Goal: Task Accomplishment & Management: Use online tool/utility

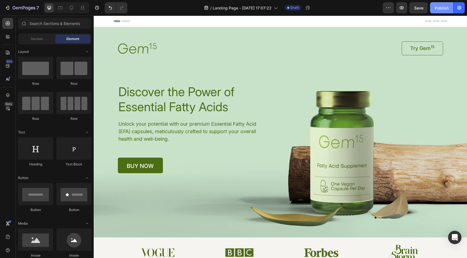
click at [439, 9] on div "Publish" at bounding box center [442, 8] width 14 height 6
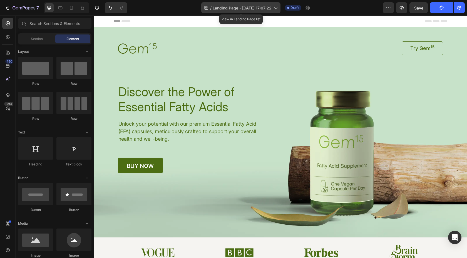
click at [274, 9] on icon at bounding box center [276, 8] width 6 height 6
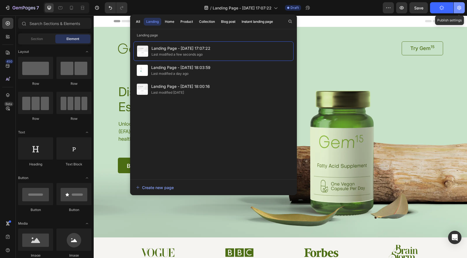
click at [461, 9] on icon "button" at bounding box center [459, 8] width 4 height 4
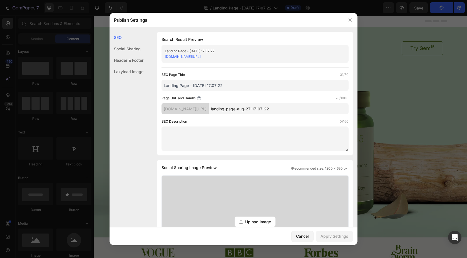
click at [131, 55] on div "Social Sharing" at bounding box center [127, 60] width 34 height 11
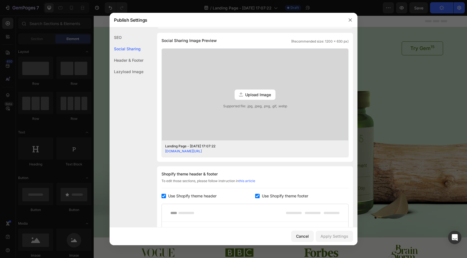
click at [128, 66] on div "Header & Footer" at bounding box center [127, 71] width 34 height 11
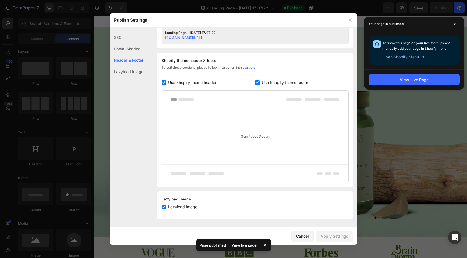
click at [128, 75] on div "Lazyload Image" at bounding box center [127, 71] width 34 height 11
click at [352, 19] on icon "button" at bounding box center [350, 20] width 4 height 4
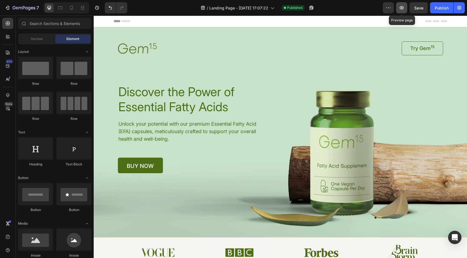
click at [402, 6] on icon "button" at bounding box center [402, 7] width 4 height 3
click at [278, 10] on div "/ Landing Page - Aug 27, 17:07:22 View in Landing Page list Published" at bounding box center [257, 7] width 251 height 11
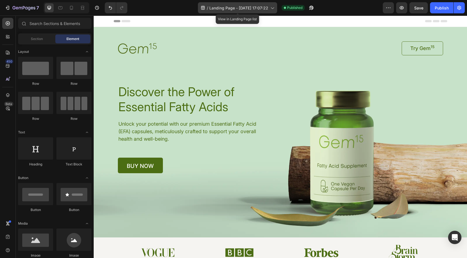
click at [271, 8] on icon at bounding box center [272, 8] width 6 height 6
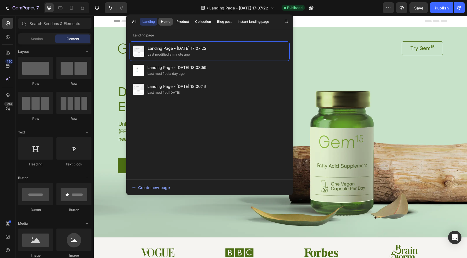
click at [170, 23] on div "Home" at bounding box center [165, 21] width 9 height 5
click at [193, 24] on button "Product" at bounding box center [203, 22] width 21 height 8
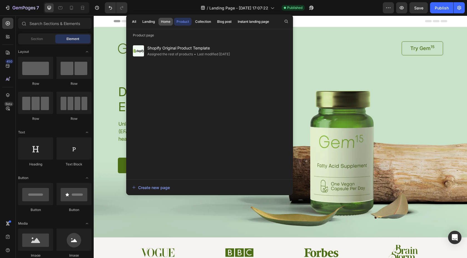
click at [165, 22] on div "Home" at bounding box center [165, 21] width 9 height 5
click at [152, 23] on div "Landing" at bounding box center [148, 21] width 13 height 5
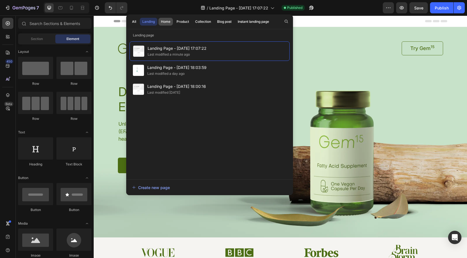
click at [169, 22] on div "Home" at bounding box center [165, 21] width 9 height 5
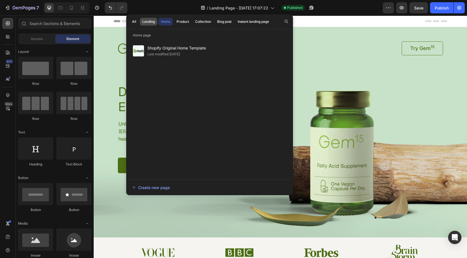
click at [146, 21] on div "Landing" at bounding box center [148, 21] width 13 height 5
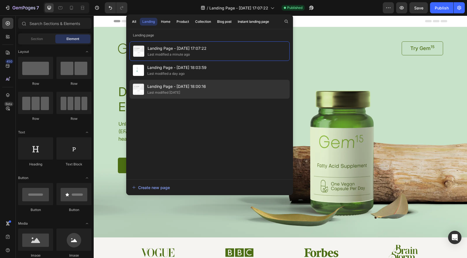
click at [201, 88] on span "Landing Page - [DATE] 18:00:16" at bounding box center [176, 86] width 59 height 7
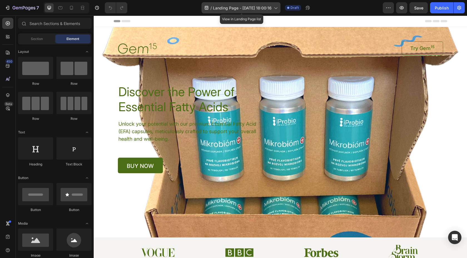
click at [245, 7] on span "Landing Page - [DATE] 18:00:16" at bounding box center [242, 8] width 59 height 6
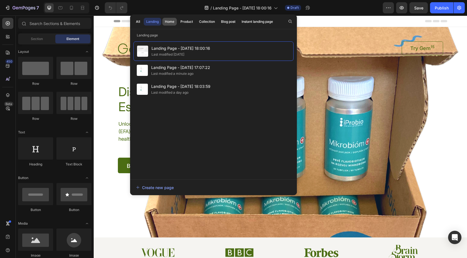
click at [172, 23] on div "Home" at bounding box center [169, 21] width 9 height 5
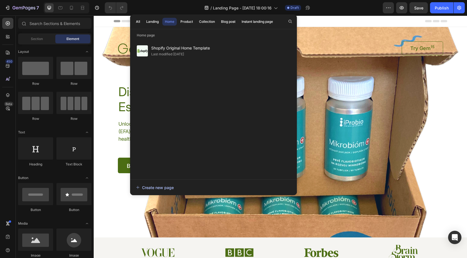
click at [162, 190] on button "Create new page" at bounding box center [214, 187] width 156 height 11
click at [11, 13] on button "7" at bounding box center [21, 7] width 39 height 11
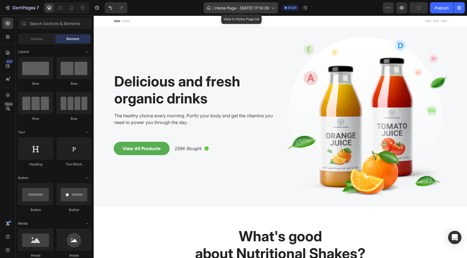
click at [275, 11] on div "/ Home Page - Aug 27, 17:10:39" at bounding box center [241, 7] width 74 height 11
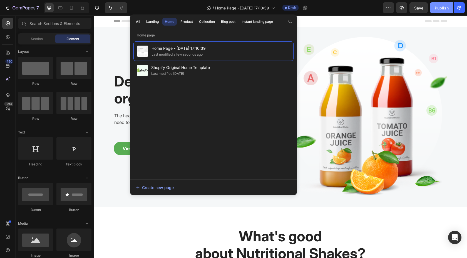
click at [439, 11] on button "Publish" at bounding box center [441, 7] width 23 height 11
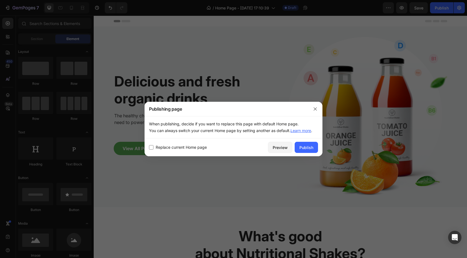
click at [159, 149] on span "Replace current Home page" at bounding box center [181, 147] width 51 height 7
checkbox input "true"
click at [305, 147] on div "Publish" at bounding box center [307, 148] width 14 height 6
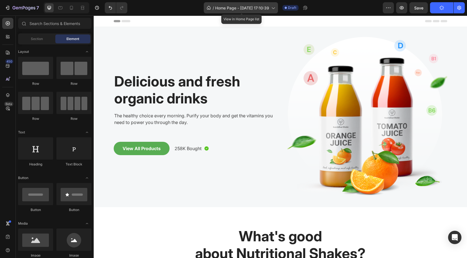
click at [273, 9] on icon at bounding box center [273, 8] width 6 height 6
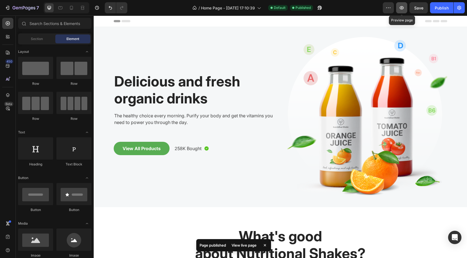
click at [402, 11] on button "button" at bounding box center [401, 7] width 11 height 11
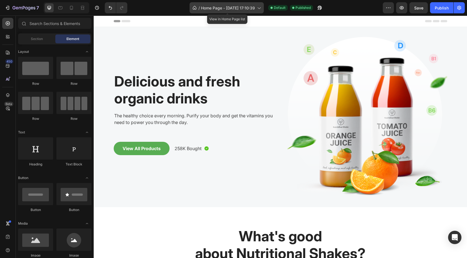
click at [253, 8] on span "Home Page - Aug 27, 17:10:39" at bounding box center [228, 8] width 54 height 6
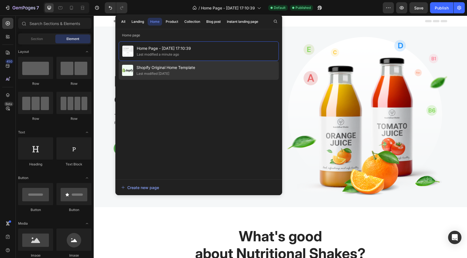
click at [198, 67] on div "Shopify Original Home Template Last modified 5 days ago" at bounding box center [199, 70] width 160 height 19
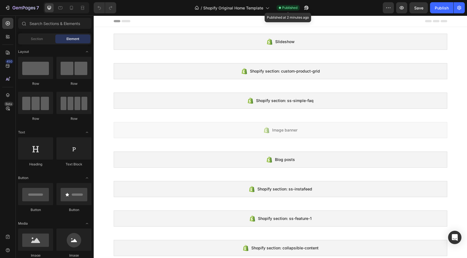
click at [291, 8] on span "Published" at bounding box center [289, 7] width 15 height 5
click at [284, 4] on div "/ Shopify Original Home Template Published" at bounding box center [252, 7] width 262 height 11
click at [284, 7] on span "Published" at bounding box center [289, 7] width 15 height 5
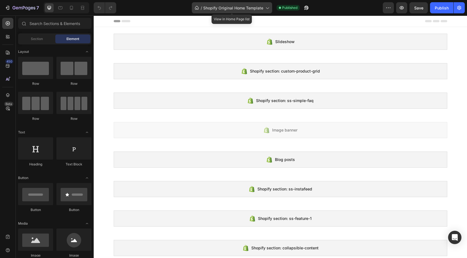
click at [268, 7] on icon at bounding box center [267, 8] width 6 height 6
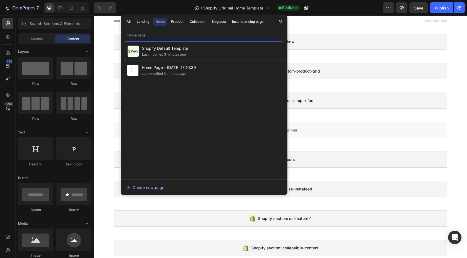
click at [357, 7] on div "/ Shopify Original Home Template Published" at bounding box center [252, 7] width 262 height 11
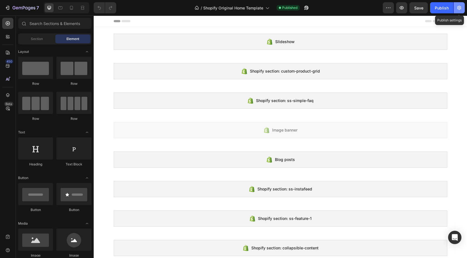
click at [456, 6] on button "button" at bounding box center [459, 7] width 11 height 11
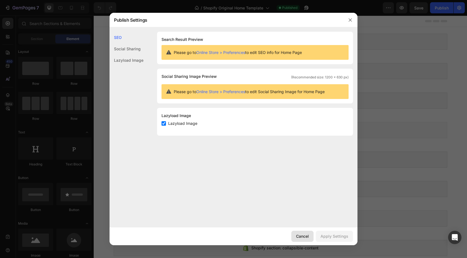
click at [309, 237] on div "Cancel" at bounding box center [302, 236] width 13 height 6
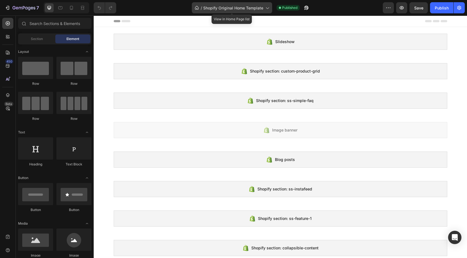
click at [220, 6] on span "Shopify Original Home Template" at bounding box center [233, 8] width 60 height 6
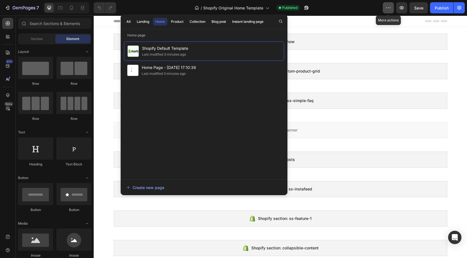
click at [391, 8] on icon "button" at bounding box center [389, 8] width 6 height 6
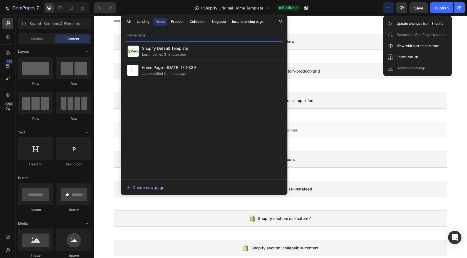
click at [389, 8] on icon "button" at bounding box center [389, 8] width 6 height 6
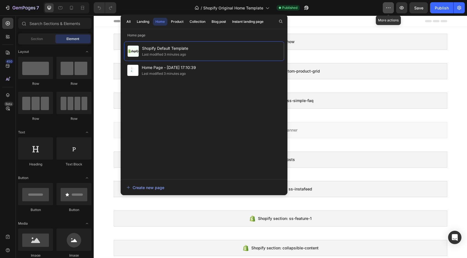
click at [388, 9] on icon "button" at bounding box center [389, 8] width 6 height 6
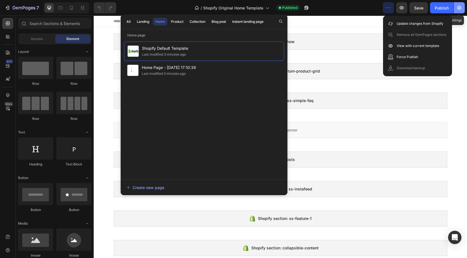
click at [458, 9] on icon "button" at bounding box center [460, 8] width 6 height 6
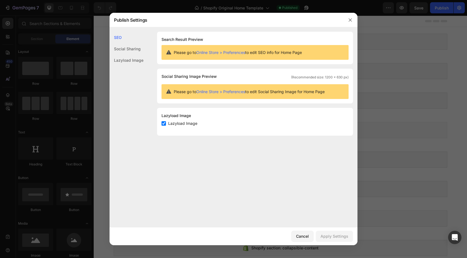
click at [347, 26] on div at bounding box center [350, 20] width 14 height 14
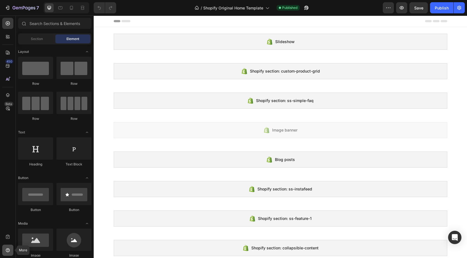
click at [7, 255] on div at bounding box center [7, 250] width 11 height 11
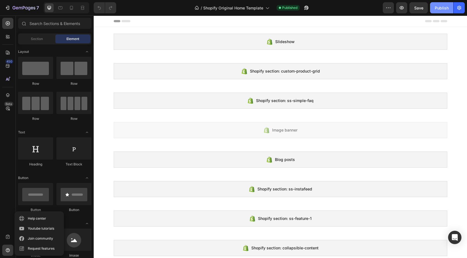
click at [438, 8] on div "Publish" at bounding box center [442, 8] width 14 height 6
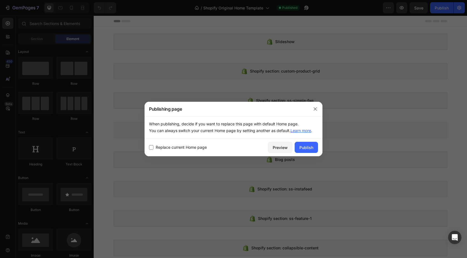
click at [162, 146] on span "Replace current Home page" at bounding box center [181, 147] width 51 height 7
checkbox input "true"
click at [265, 31] on div at bounding box center [233, 129] width 467 height 258
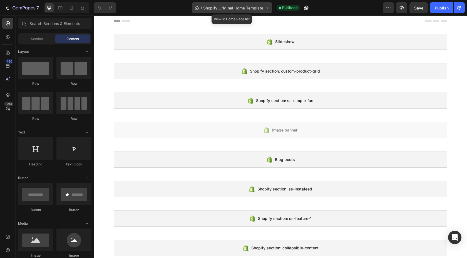
click at [262, 6] on span "Shopify Original Home Template" at bounding box center [233, 8] width 60 height 6
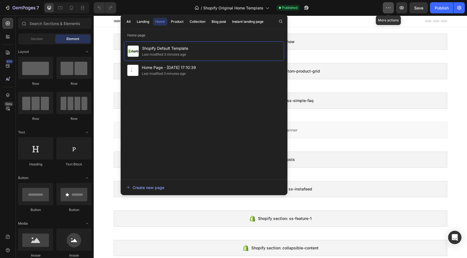
click at [391, 7] on icon "button" at bounding box center [389, 8] width 6 height 6
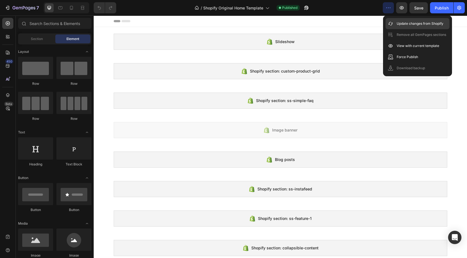
click at [397, 26] on p "Update changes from Shopify" at bounding box center [420, 24] width 47 height 6
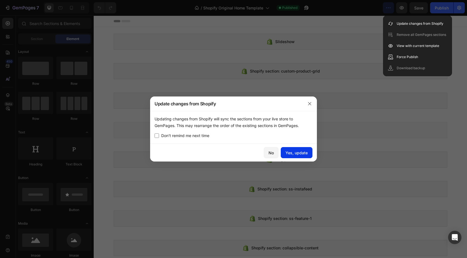
click at [288, 150] on div "Yes, update" at bounding box center [297, 153] width 22 height 6
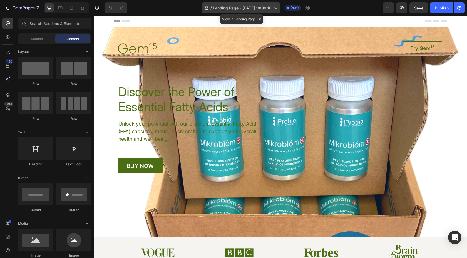
click at [277, 8] on icon at bounding box center [276, 8] width 6 height 6
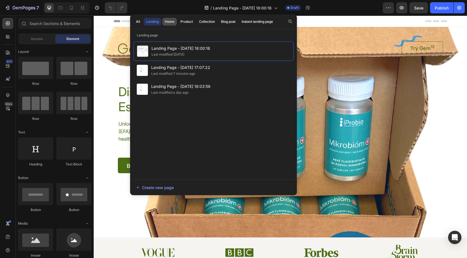
click at [178, 22] on button "Home" at bounding box center [187, 22] width 18 height 8
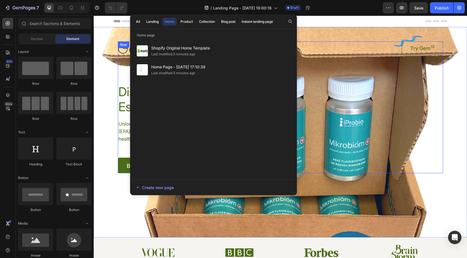
click at [353, 62] on div "Image Try Gem 15 Button Row Discover the Power of Essential Fatty Acids Heading…" at bounding box center [280, 107] width 325 height 132
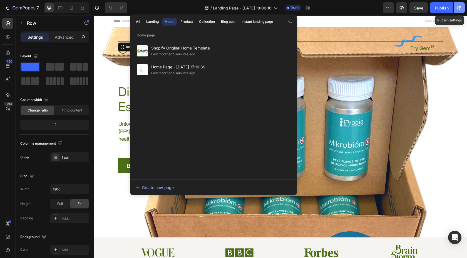
click at [459, 9] on icon "button" at bounding box center [459, 8] width 4 height 4
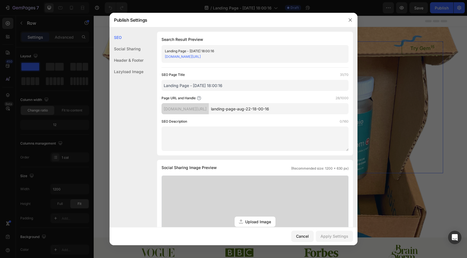
click at [460, 10] on div at bounding box center [233, 129] width 467 height 258
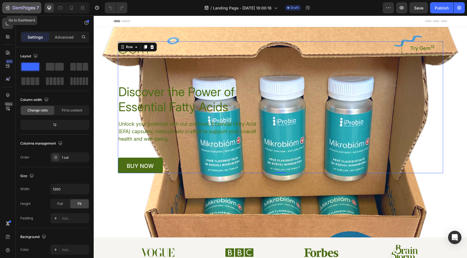
click at [11, 12] on button "7" at bounding box center [21, 7] width 39 height 11
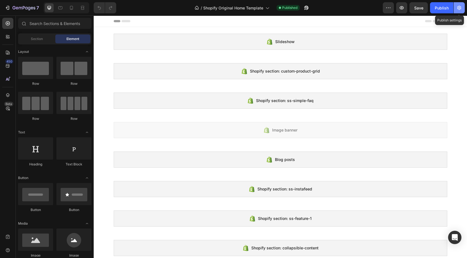
click at [457, 9] on icon "button" at bounding box center [460, 8] width 6 height 6
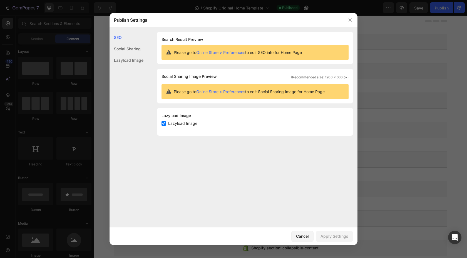
click at [409, 21] on div at bounding box center [233, 129] width 467 height 258
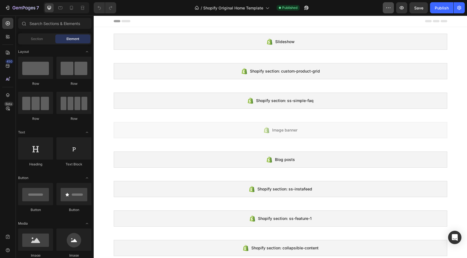
click at [387, 9] on icon "button" at bounding box center [389, 8] width 6 height 6
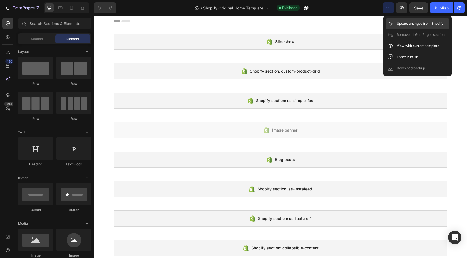
click at [406, 28] on div "Update changes from Shopify" at bounding box center [418, 23] width 64 height 11
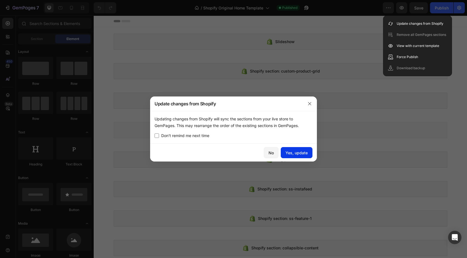
click at [304, 153] on div "Yes, update" at bounding box center [297, 153] width 22 height 6
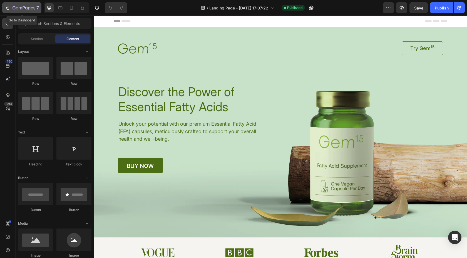
click at [4, 13] on button "7" at bounding box center [21, 7] width 39 height 11
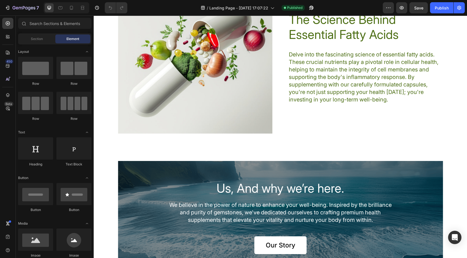
scroll to position [1535, 0]
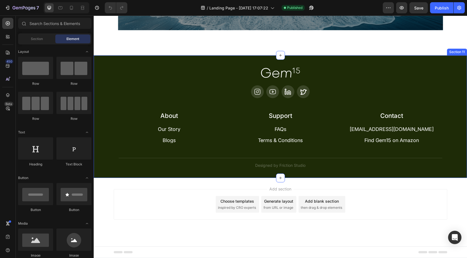
click at [211, 106] on div "Image Icon Icon Icon Icon Row About Accordion Support Accordion Contact Accordi…" at bounding box center [281, 118] width 360 height 101
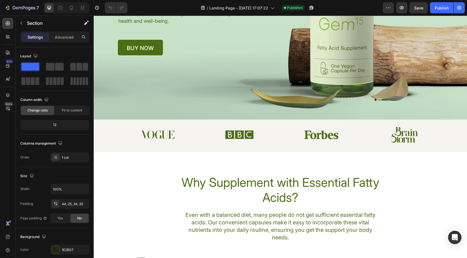
scroll to position [0, 0]
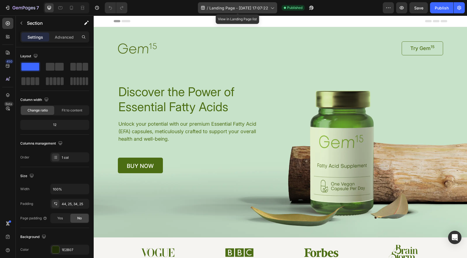
click at [255, 7] on span "Landing Page - [DATE] 17:07:22" at bounding box center [238, 8] width 59 height 6
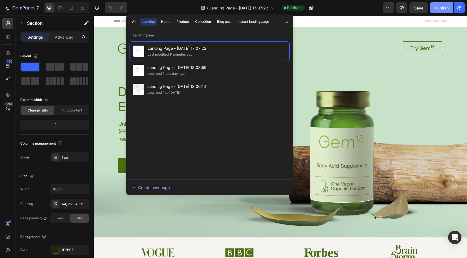
click at [437, 7] on div "Publish" at bounding box center [442, 8] width 14 height 6
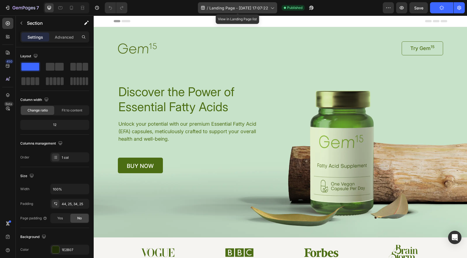
click at [271, 9] on icon at bounding box center [272, 8] width 6 height 6
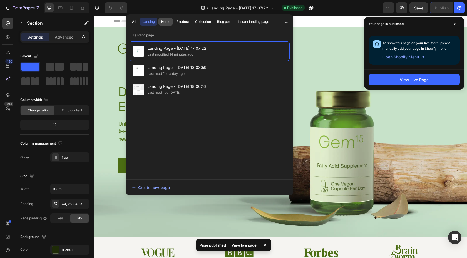
click at [169, 22] on div "Home" at bounding box center [165, 21] width 9 height 5
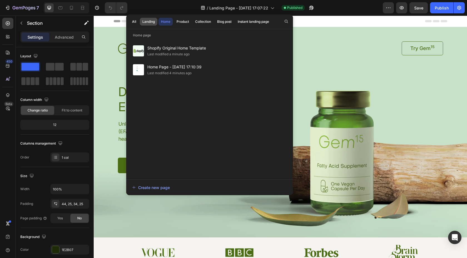
click at [145, 18] on button "Landing" at bounding box center [149, 22] width 18 height 8
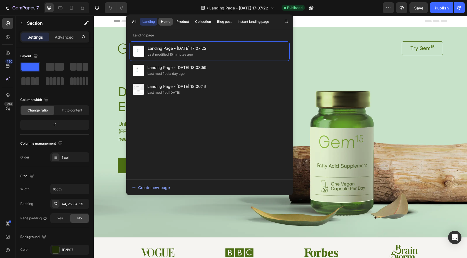
click at [168, 20] on div "Home" at bounding box center [165, 21] width 9 height 5
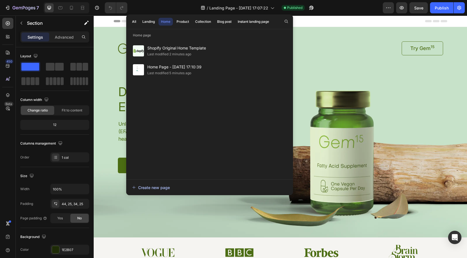
click at [156, 190] on div "Create new page" at bounding box center [151, 188] width 38 height 6
click at [158, 185] on div "Create new page" at bounding box center [151, 188] width 38 height 6
click at [151, 24] on button "Landing" at bounding box center [149, 22] width 18 height 8
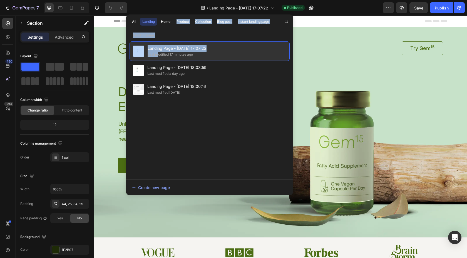
drag, startPoint x: 158, startPoint y: 52, endPoint x: 163, endPoint y: 47, distance: 7.1
click at [163, 43] on div "Landing Page - Aug 27, 17:07:22 Last modified 17 minutes ago" at bounding box center [210, 50] width 160 height 19
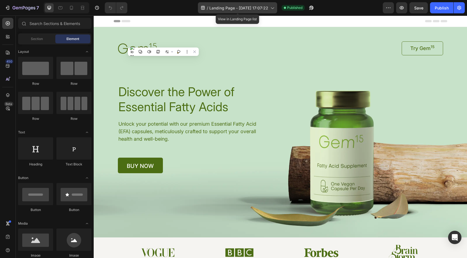
click at [222, 10] on span "Landing Page - [DATE] 17:07:22" at bounding box center [238, 8] width 59 height 6
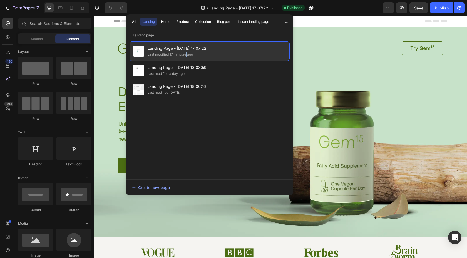
copy div
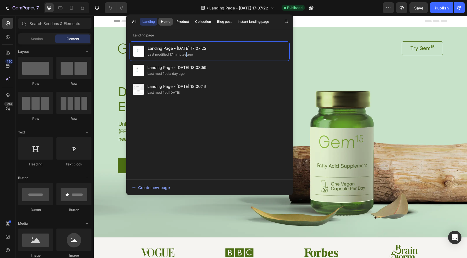
click at [169, 23] on div "Home" at bounding box center [165, 21] width 9 height 5
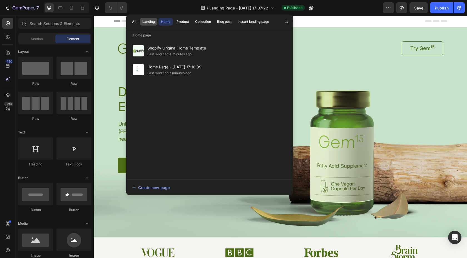
click at [148, 20] on div "Landing" at bounding box center [148, 21] width 13 height 5
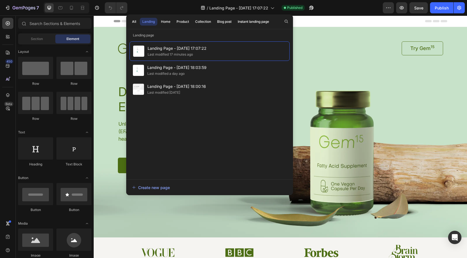
drag, startPoint x: 215, startPoint y: 55, endPoint x: 221, endPoint y: 127, distance: 72.0
click at [221, 127] on div "Landing Page - Aug 27, 17:07:22 Last modified 17 minutes ago Landing Page - Aug…" at bounding box center [210, 107] width 160 height 132
click at [135, 21] on div "All" at bounding box center [134, 21] width 4 height 5
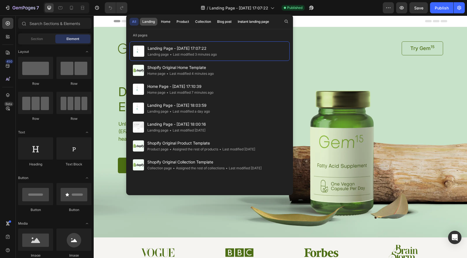
click at [146, 21] on div "Landing" at bounding box center [148, 21] width 13 height 5
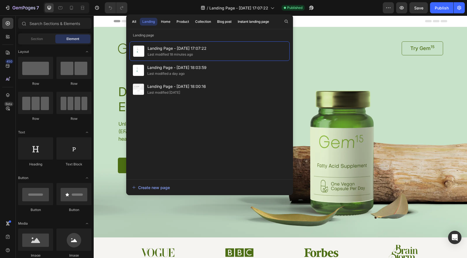
click at [341, 8] on div "/ Landing Page - Aug 27, 17:07:22 Published" at bounding box center [257, 7] width 251 height 11
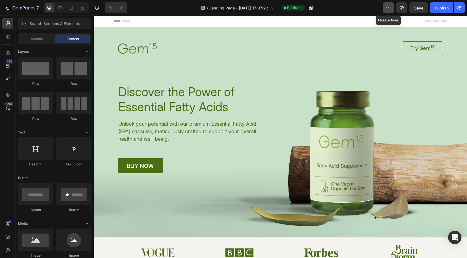
click at [388, 9] on icon "button" at bounding box center [389, 8] width 6 height 6
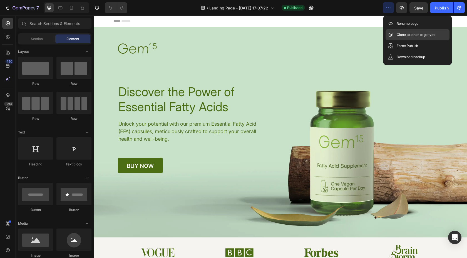
click at [404, 36] on p "Clone to other page type" at bounding box center [416, 35] width 39 height 6
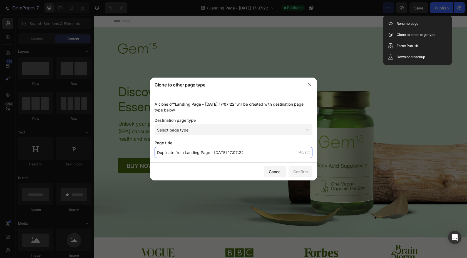
click at [225, 157] on input "Duplicate from Landing Page - Aug 27, 17:07:22" at bounding box center [234, 152] width 158 height 11
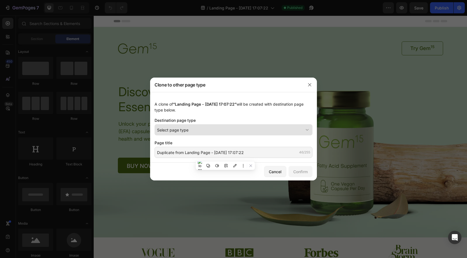
click at [277, 128] on div "Select page type" at bounding box center [230, 130] width 146 height 6
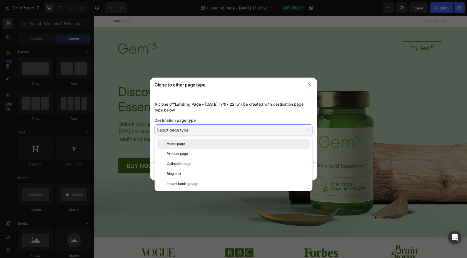
click at [197, 144] on div "Home page" at bounding box center [237, 143] width 141 height 5
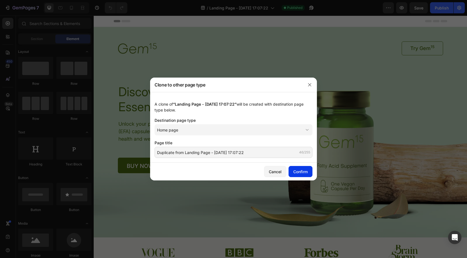
click at [300, 173] on div "Confirm" at bounding box center [300, 172] width 14 height 6
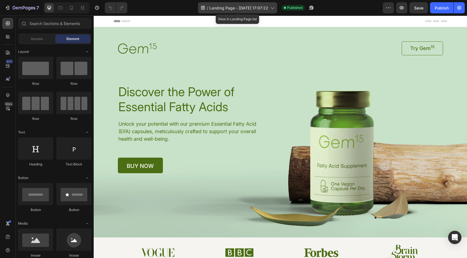
click at [233, 9] on span "Landing Page - [DATE] 17:07:22" at bounding box center [238, 8] width 59 height 6
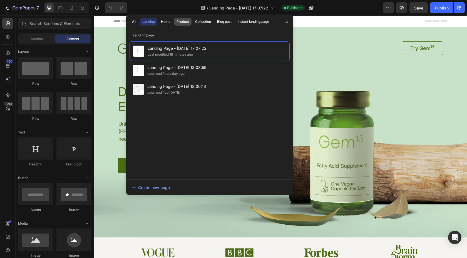
click at [186, 24] on div "Product" at bounding box center [183, 21] width 13 height 5
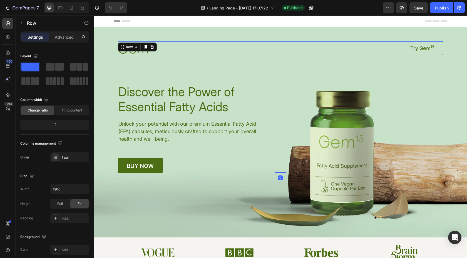
click at [363, 83] on div "Image Try Gem 15 Button Row Discover the Power of Essential Fatty Acids Heading…" at bounding box center [280, 107] width 325 height 132
click at [256, 13] on div "/ Landing Page - Aug 27, 17:07:22" at bounding box center [237, 7] width 79 height 11
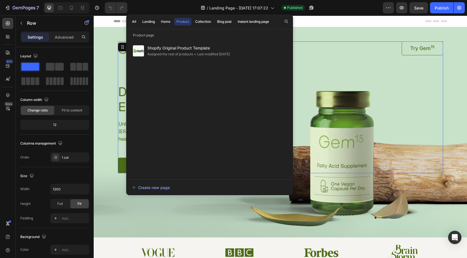
click at [343, 69] on div "Image Try Gem 15 Button Row Discover the Power of Essential Fatty Acids Heading…" at bounding box center [280, 107] width 325 height 132
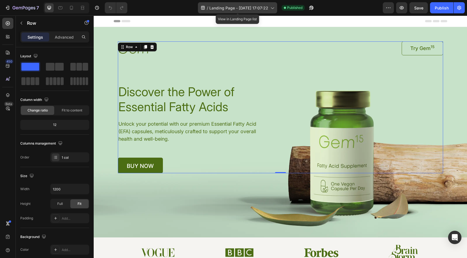
click at [229, 11] on div "/ Landing Page - Aug 27, 17:07:22" at bounding box center [237, 7] width 79 height 11
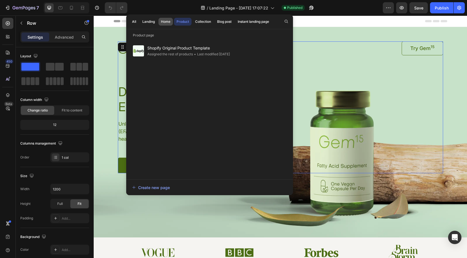
click at [162, 23] on div "Home" at bounding box center [165, 21] width 9 height 5
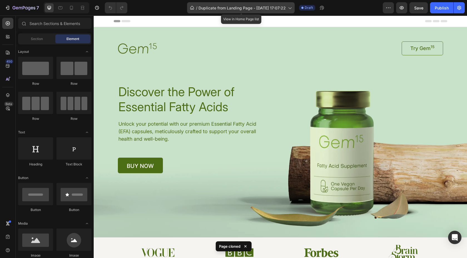
click at [263, 9] on span "Duplicate from Landing Page - Aug 27, 17:07:22" at bounding box center [242, 8] width 87 height 6
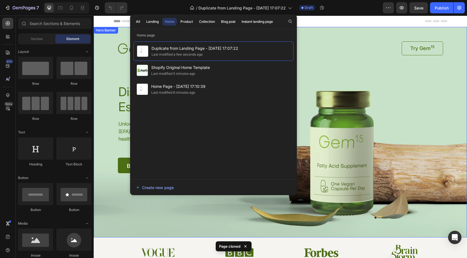
click at [335, 29] on div "Image Try Gem 15 Button Row Discover the Power of Essential Fatty Acids Heading…" at bounding box center [280, 100] width 339 height 146
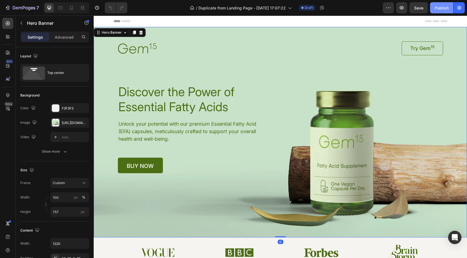
click at [438, 11] on button "Publish" at bounding box center [441, 7] width 23 height 11
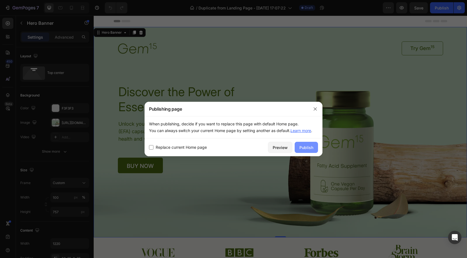
click at [304, 149] on div "Publish" at bounding box center [307, 148] width 14 height 6
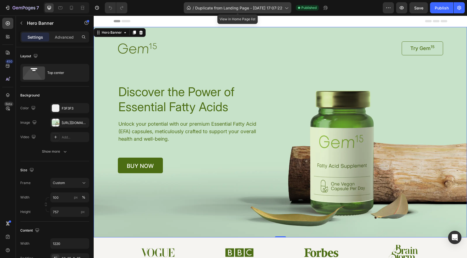
click at [269, 6] on span "Duplicate from Landing Page - Aug 27, 17:07:22" at bounding box center [238, 8] width 87 height 6
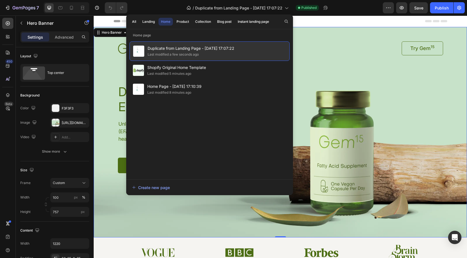
click at [234, 52] on div "Last modified a few seconds ago" at bounding box center [191, 55] width 87 height 6
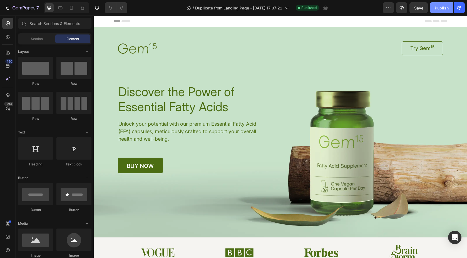
click at [438, 11] on button "Publish" at bounding box center [441, 7] width 23 height 11
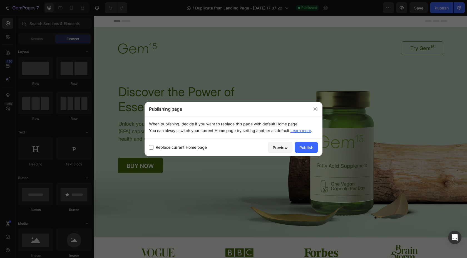
click at [181, 146] on span "Replace current Home page" at bounding box center [181, 147] width 51 height 7
checkbox input "true"
click at [306, 147] on div "Publish" at bounding box center [307, 148] width 14 height 6
